Goal: Information Seeking & Learning: Check status

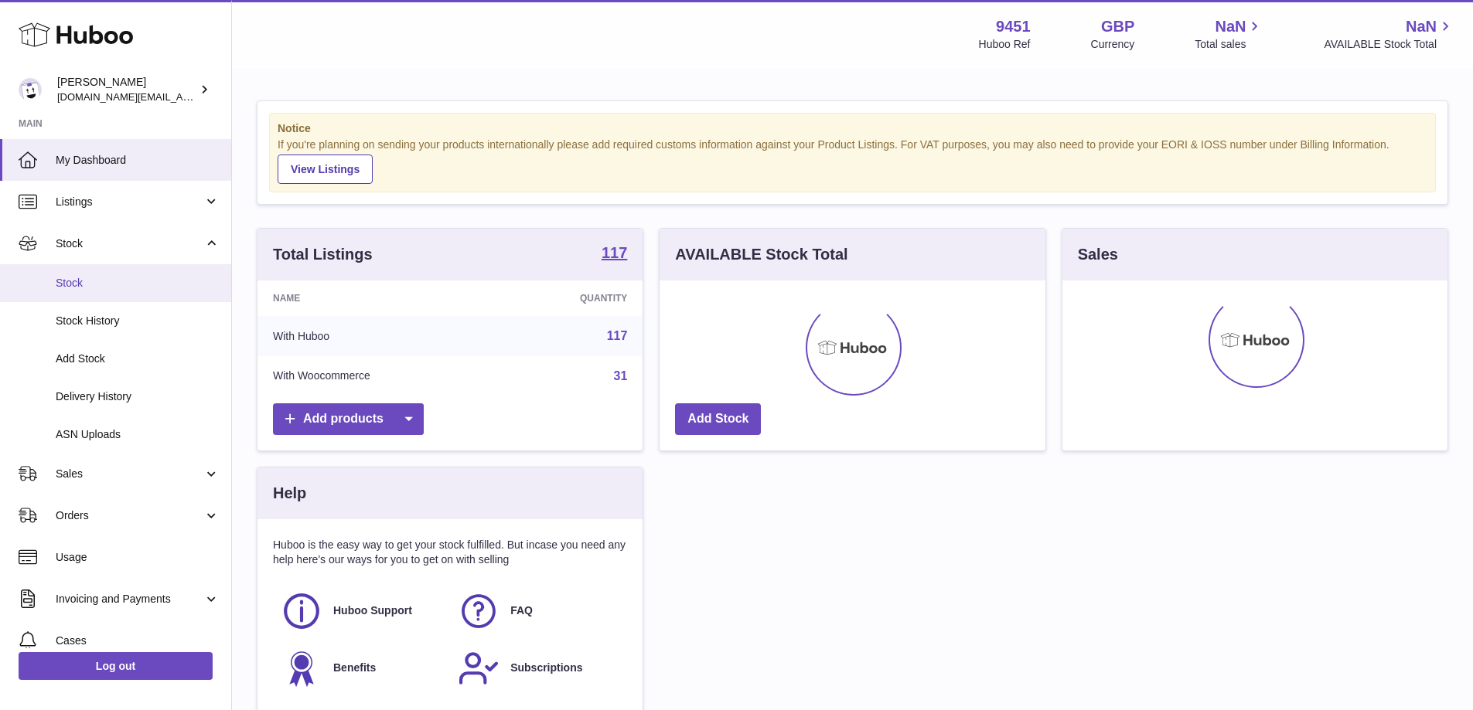
click at [102, 289] on span "Stock" at bounding box center [138, 283] width 164 height 15
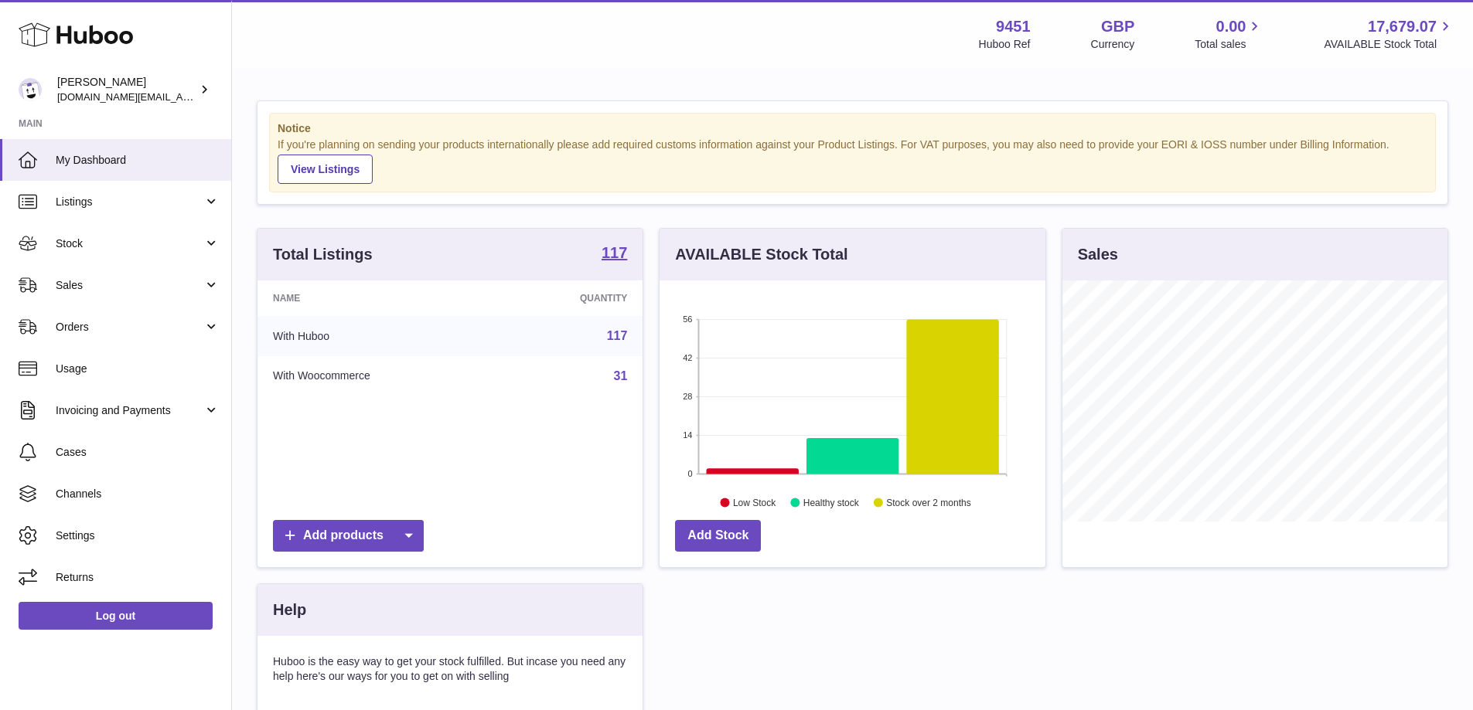
scroll to position [241, 386]
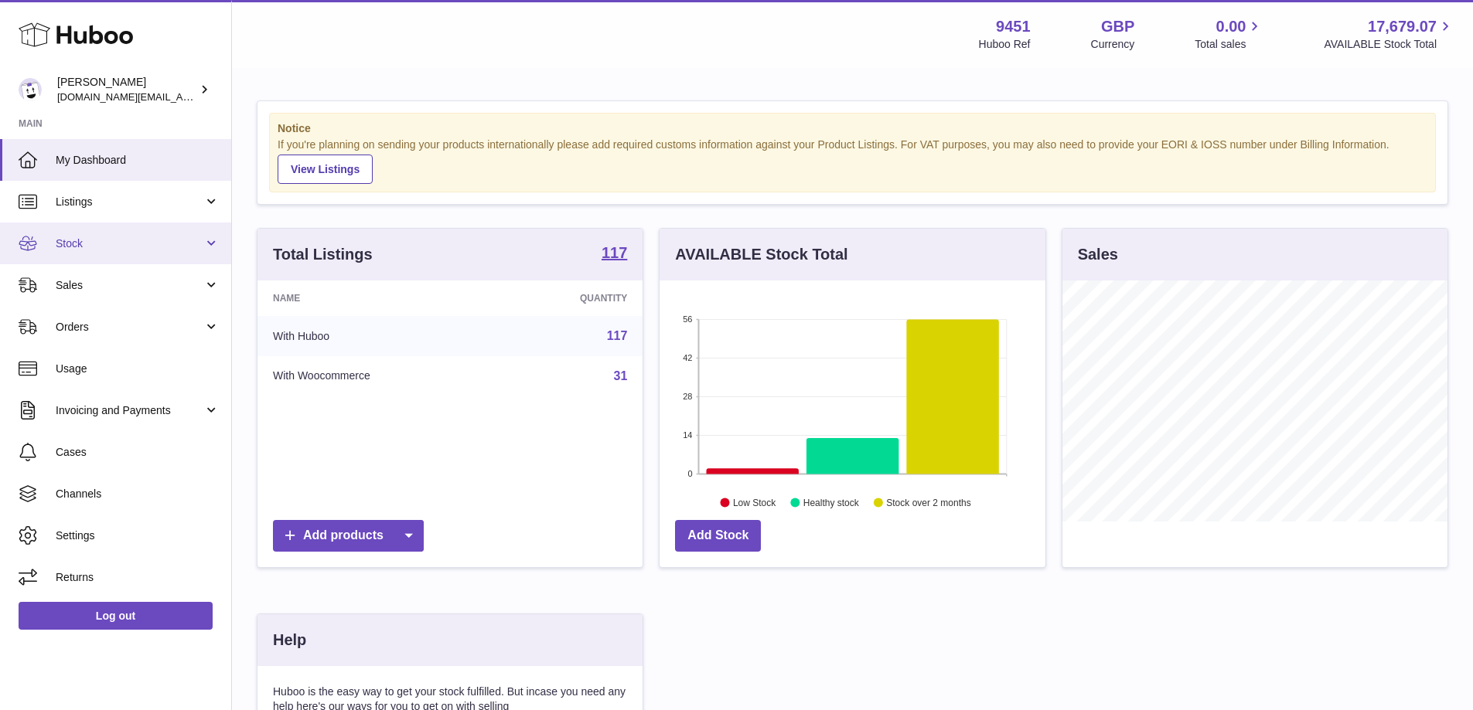
click at [200, 241] on span "Stock" at bounding box center [130, 244] width 148 height 15
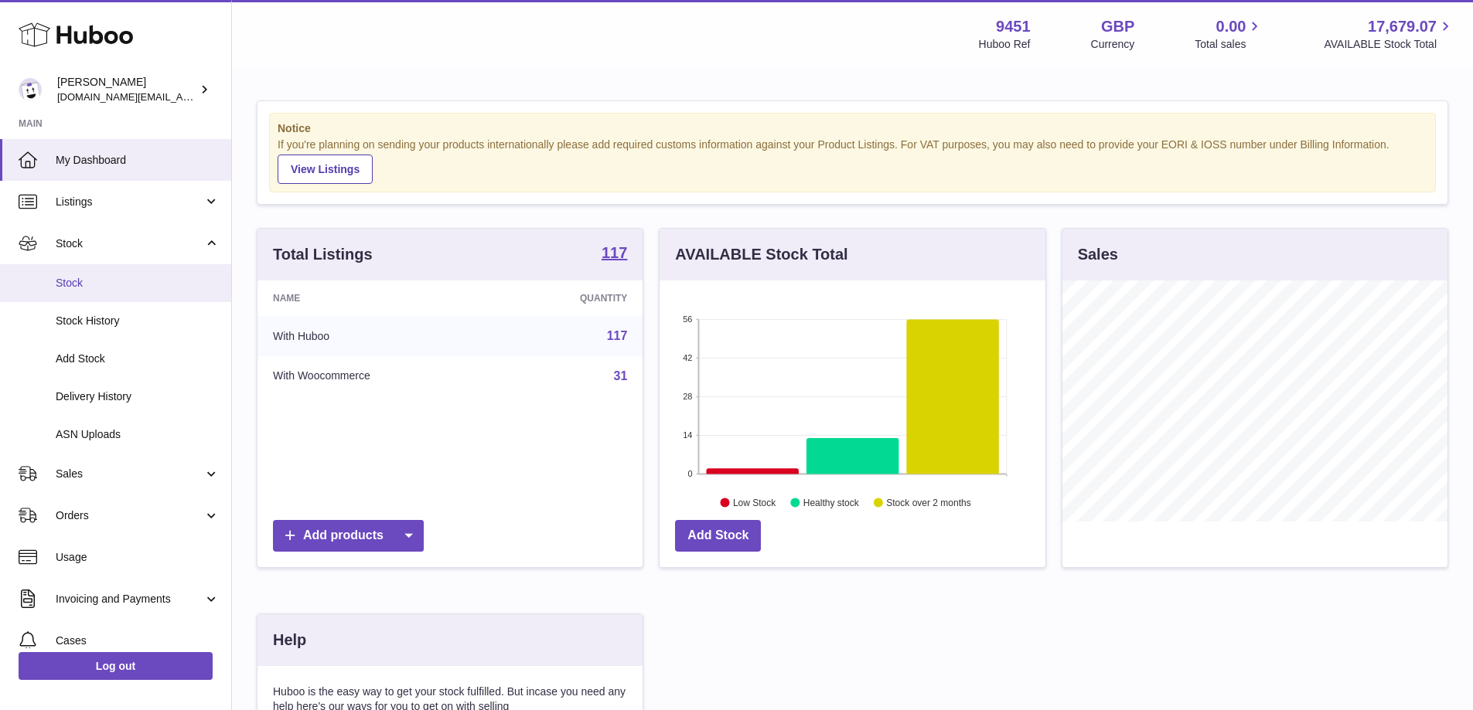
click at [110, 279] on span "Stock" at bounding box center [138, 283] width 164 height 15
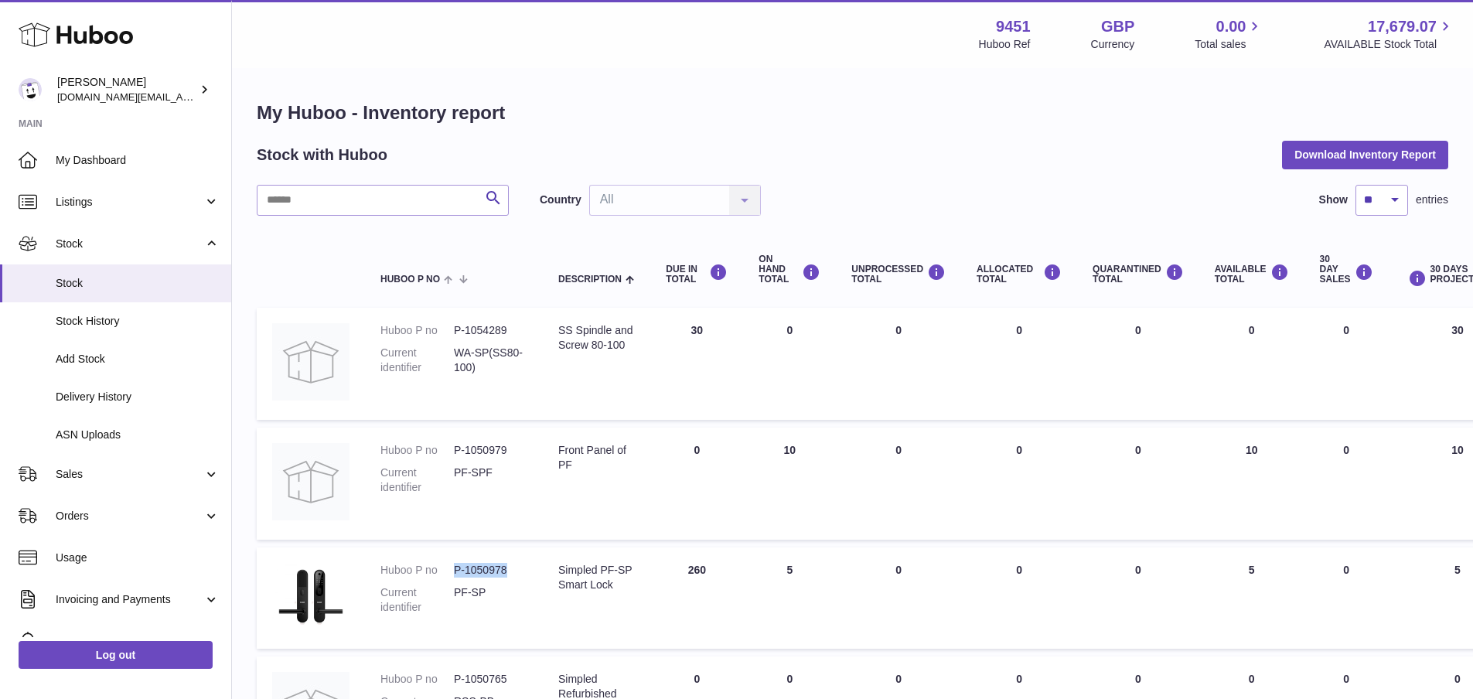
drag, startPoint x: 448, startPoint y: 569, endPoint x: 516, endPoint y: 574, distance: 67.5
click at [516, 574] on dl "Huboo P no P-1050978 Current identifier PF-SP" at bounding box center [453, 593] width 147 height 60
copy dl "P-1050978"
click at [149, 161] on span "My Dashboard" at bounding box center [138, 160] width 164 height 15
